Goal: Transaction & Acquisition: Purchase product/service

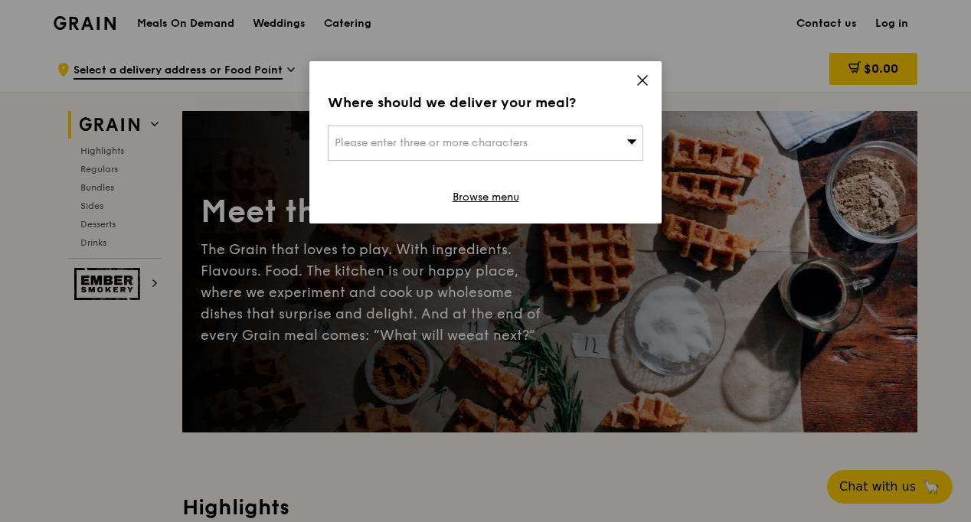
click at [638, 76] on icon at bounding box center [642, 80] width 9 height 9
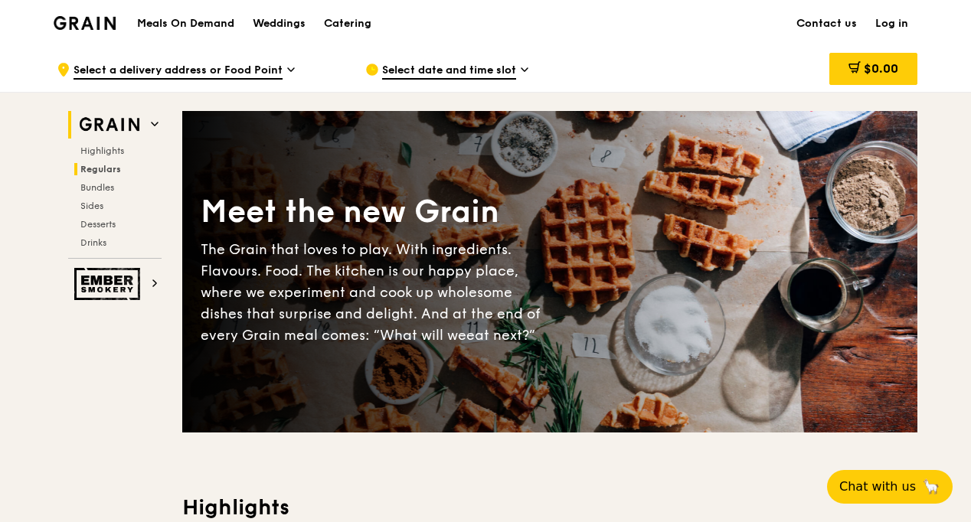
click at [101, 169] on span "Regulars" at bounding box center [100, 169] width 41 height 11
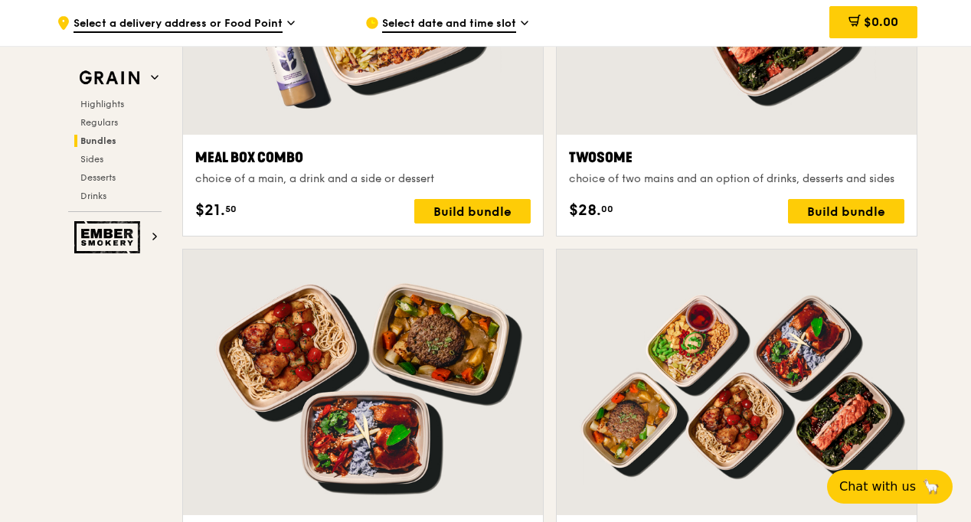
scroll to position [2447, 0]
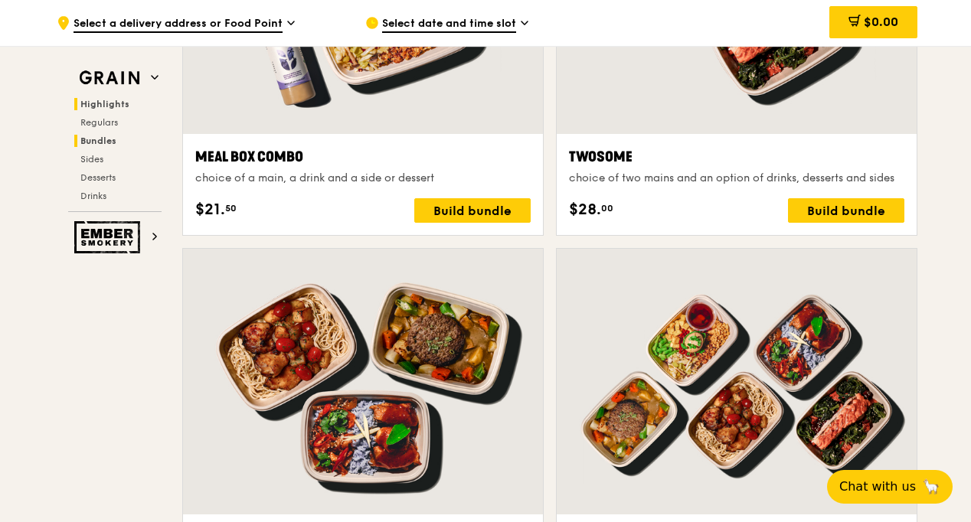
click at [106, 103] on span "Highlights" at bounding box center [104, 104] width 49 height 11
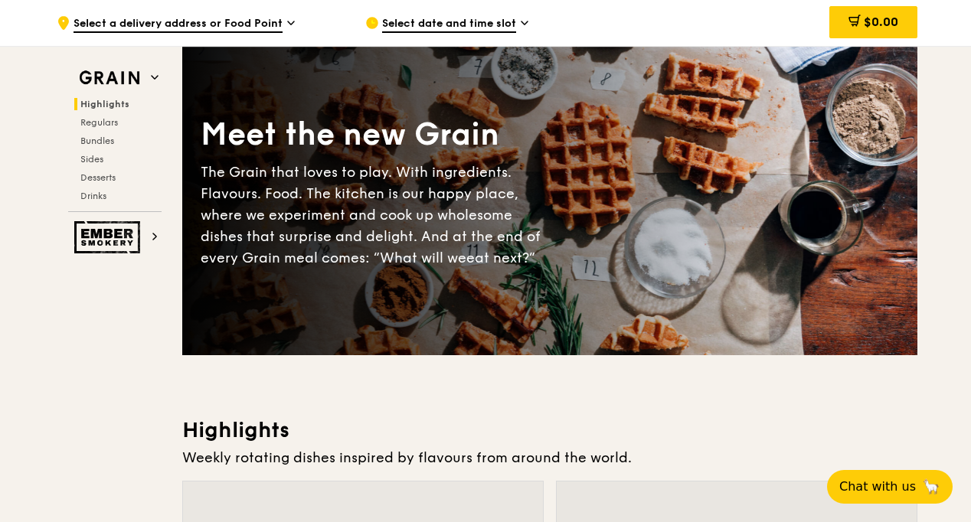
scroll to position [0, 0]
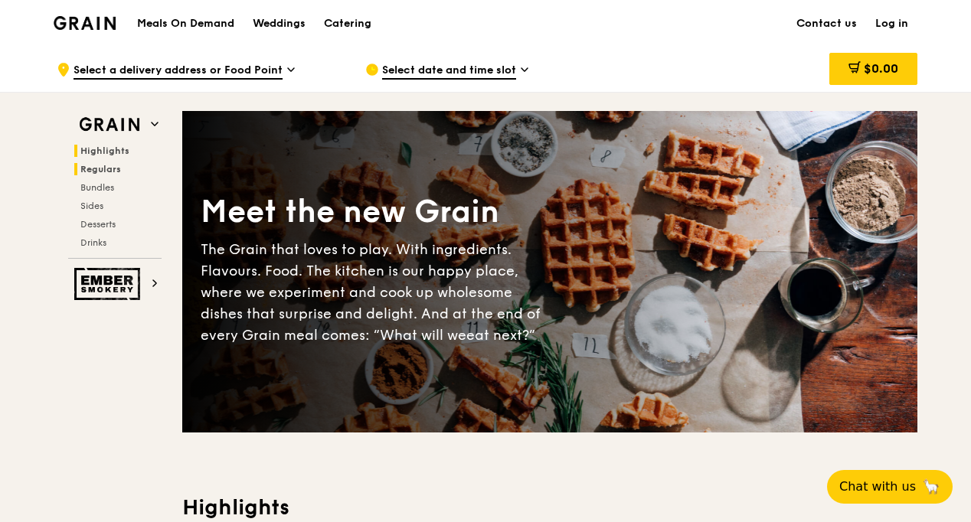
click at [110, 167] on span "Regulars" at bounding box center [100, 169] width 41 height 11
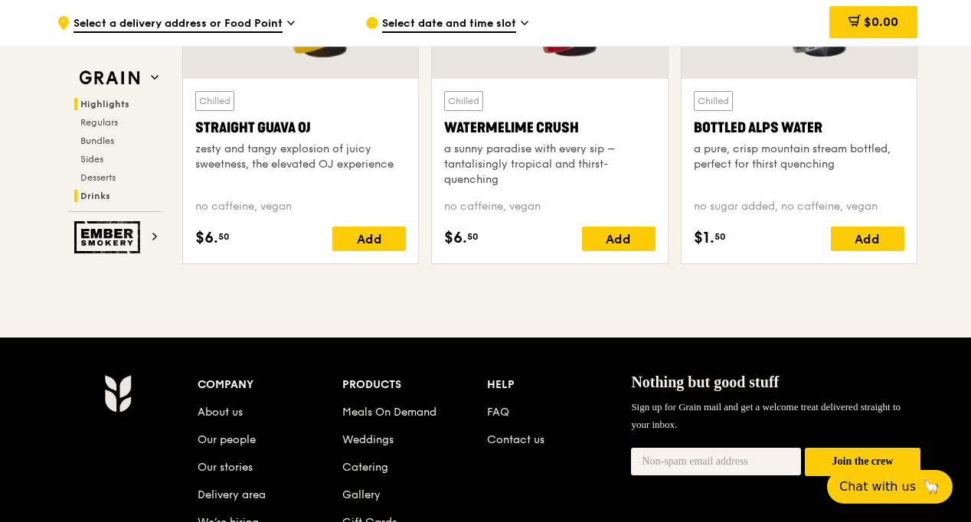
scroll to position [6066, 0]
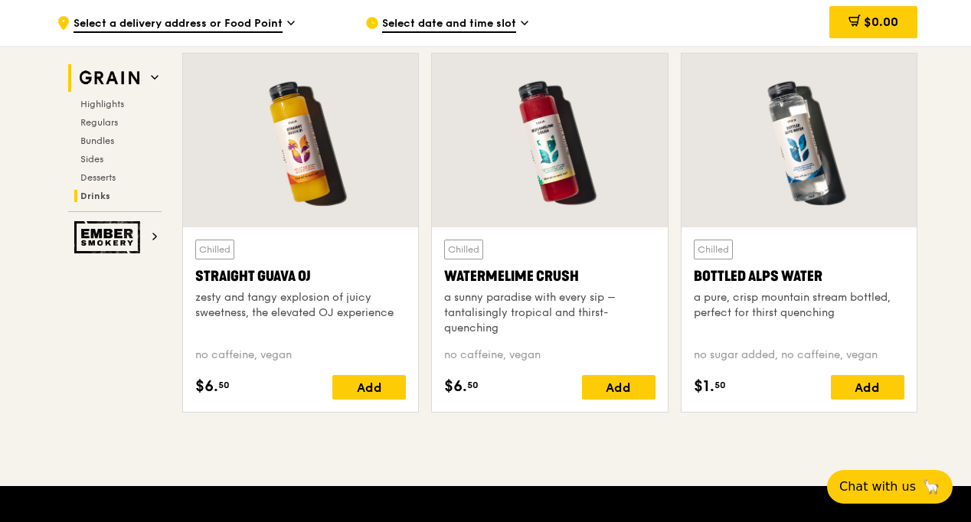
click at [129, 77] on img at bounding box center [109, 78] width 70 height 28
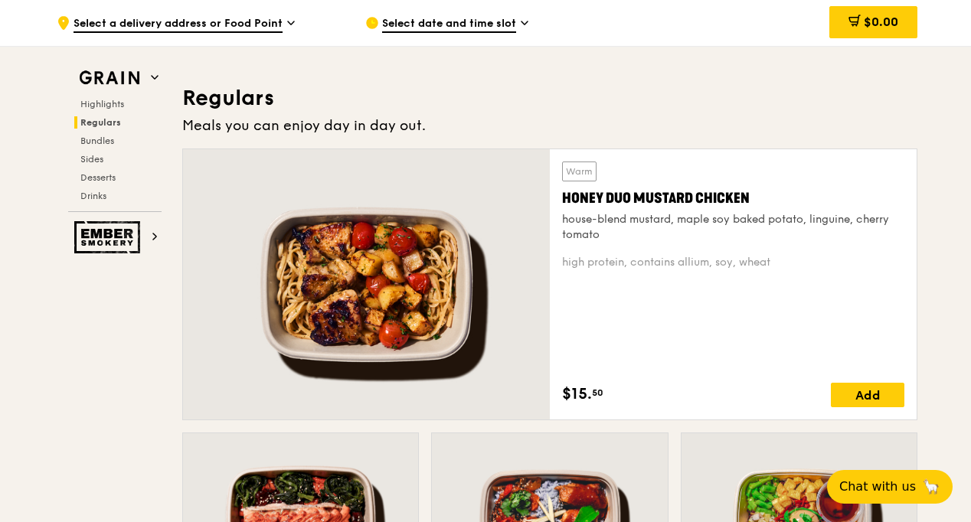
scroll to position [1045, 0]
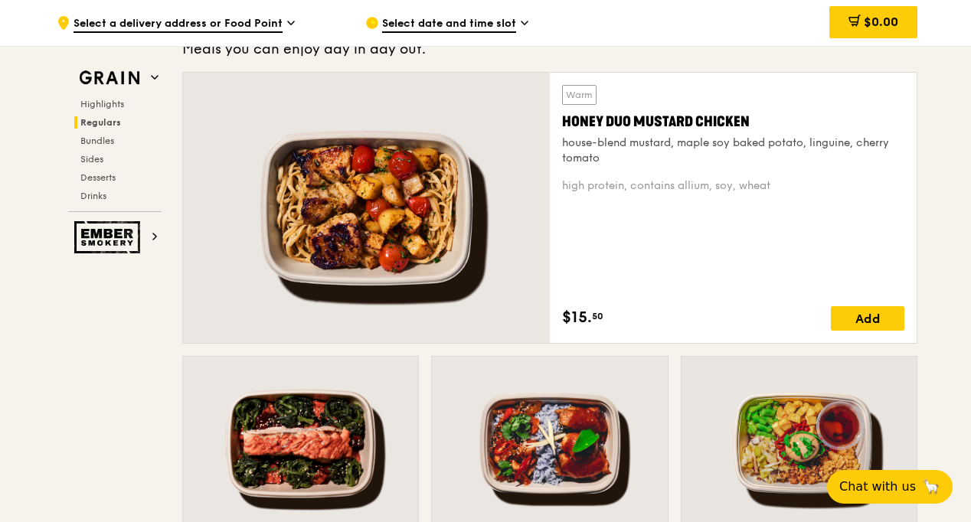
click at [610, 119] on div "Honey Duo Mustard Chicken" at bounding box center [733, 121] width 342 height 21
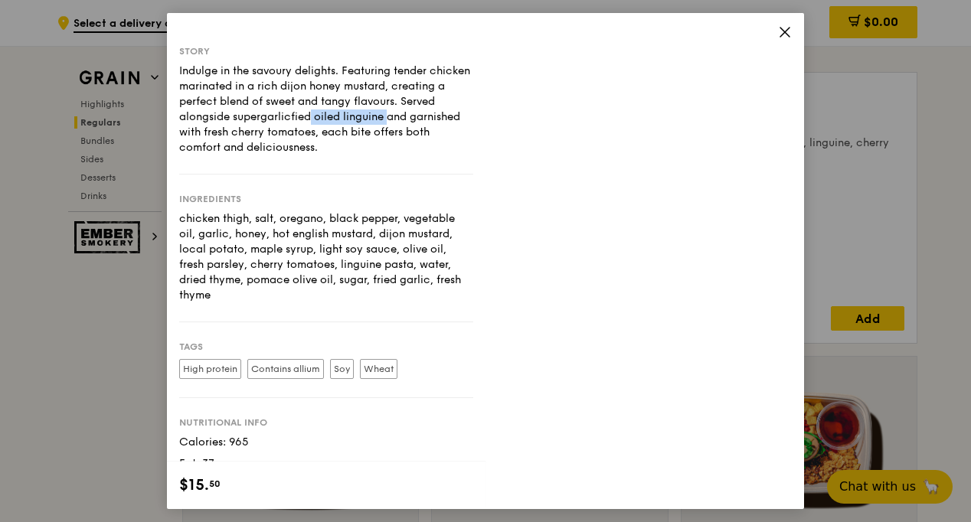
click at [473, 119] on div "Indulge in the savoury delights. Featuring tender chicken marinated in a rich d…" at bounding box center [326, 110] width 294 height 92
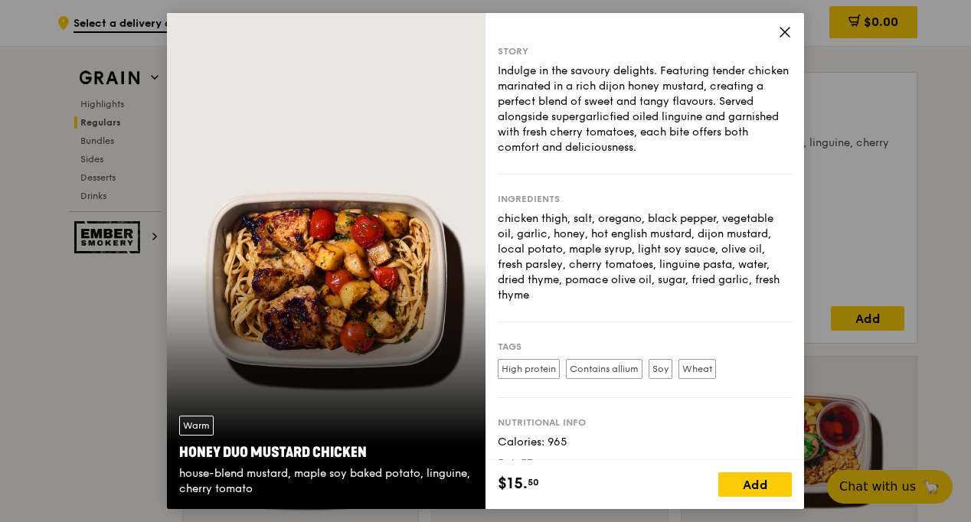
click at [786, 28] on icon at bounding box center [785, 32] width 14 height 14
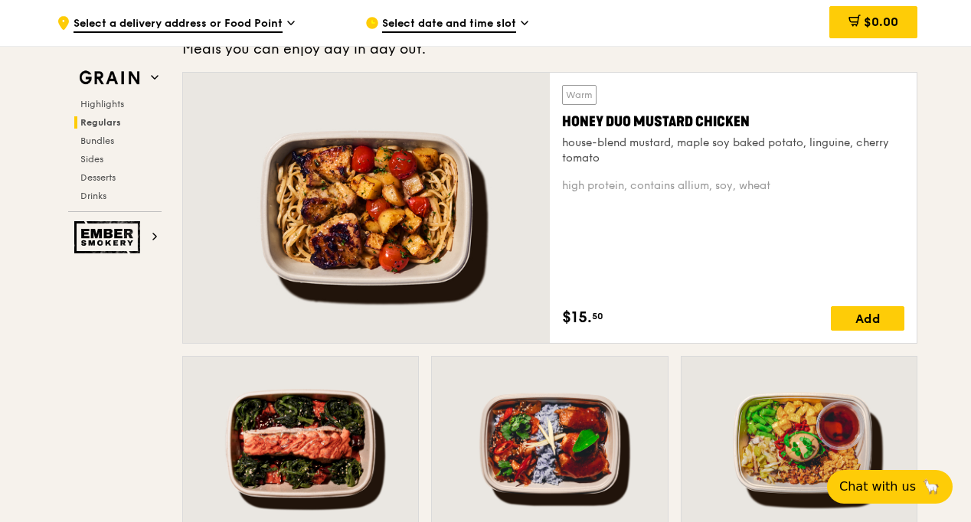
drag, startPoint x: 741, startPoint y: 126, endPoint x: 558, endPoint y: 115, distance: 183.4
click at [558, 115] on div "Warm Honey Duo Mustard Chicken house-blend mustard, maple soy baked potato, lin…" at bounding box center [733, 208] width 367 height 270
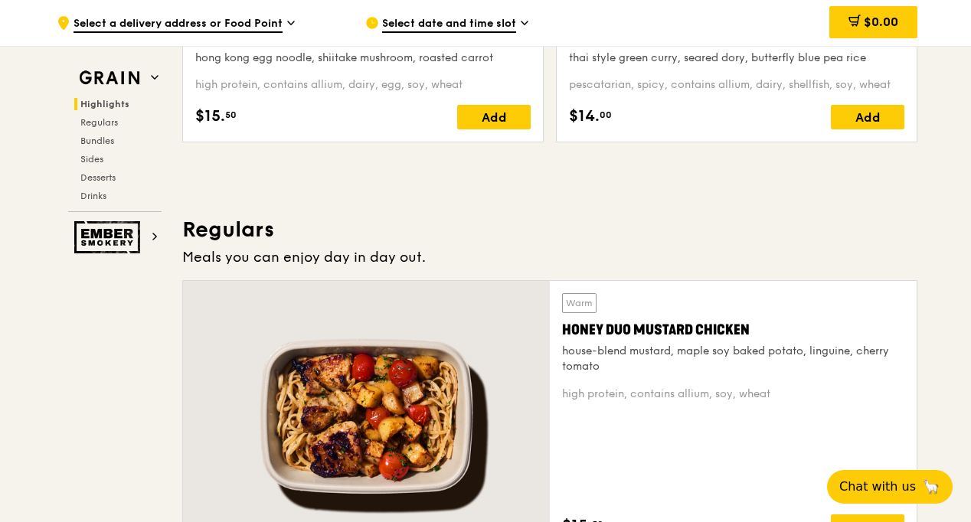
scroll to position [934, 0]
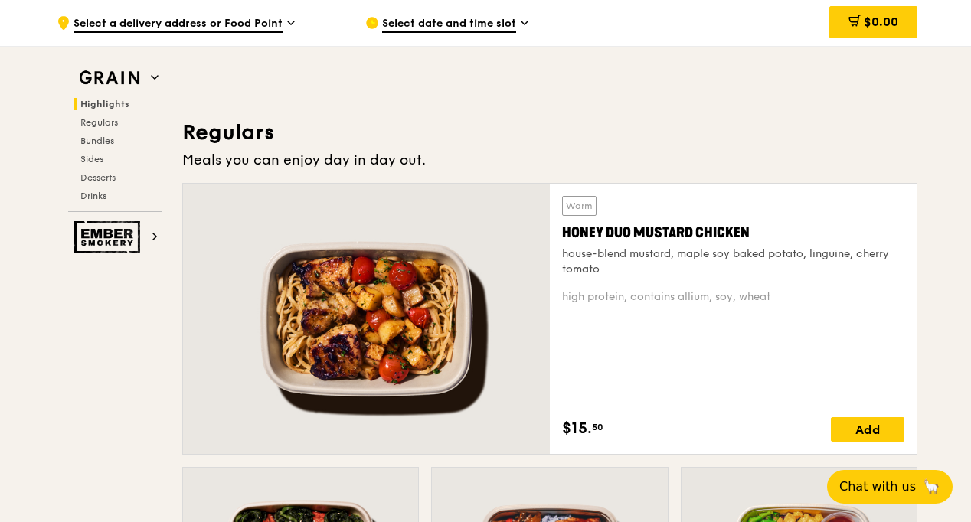
copy div "Honey Duo Mustard Chicken"
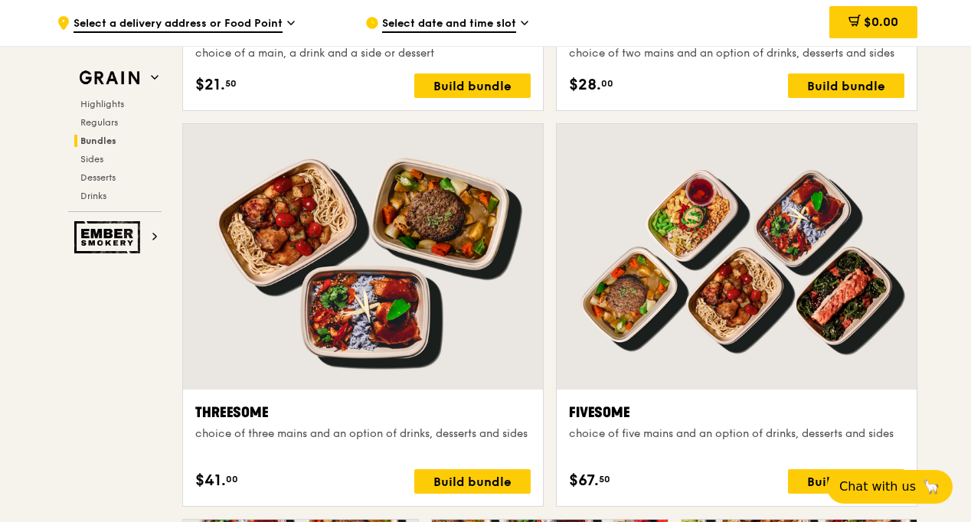
scroll to position [2695, 0]
